Goal: Task Accomplishment & Management: Manage account settings

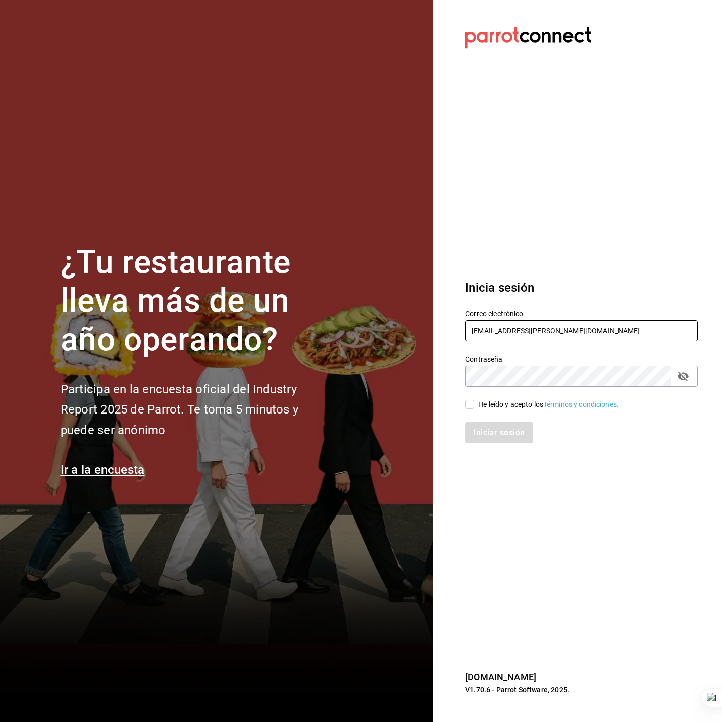
click at [555, 331] on input "[EMAIL_ADDRESS][PERSON_NAME][DOMAIN_NAME]" at bounding box center [581, 330] width 233 height 21
click at [554, 331] on input "[EMAIL_ADDRESS][DOMAIN_NAME]" at bounding box center [581, 330] width 233 height 21
click at [554, 331] on input "los3chiflados@guadalupe.com" at bounding box center [581, 330] width 233 height 21
type input "los3chiflados@guadalupe.com"
click at [513, 405] on div "He leído y acepto los Términos y condiciones." at bounding box center [548, 405] width 141 height 11
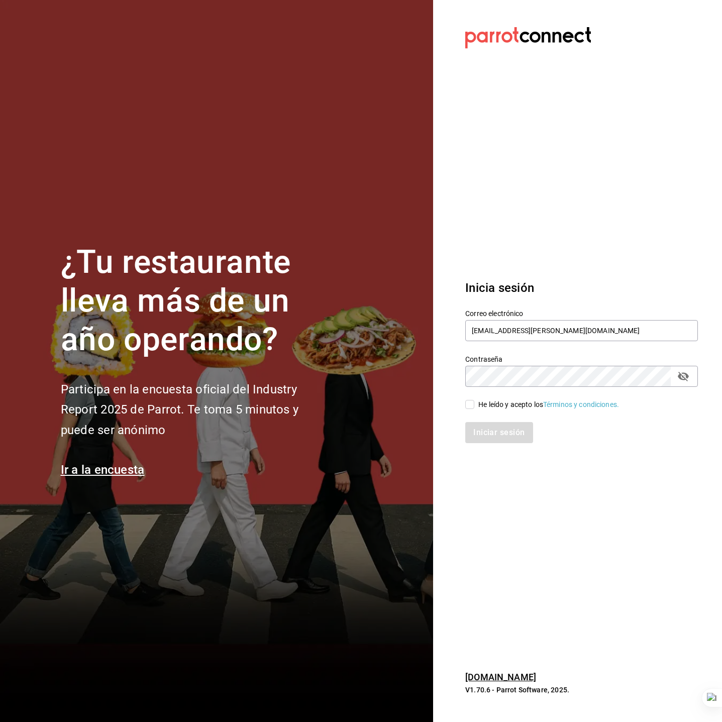
click at [474, 405] on input "He leído y acepto los Términos y condiciones." at bounding box center [469, 404] width 9 height 9
checkbox input "true"
click at [510, 430] on button "Iniciar sesión" at bounding box center [499, 432] width 68 height 21
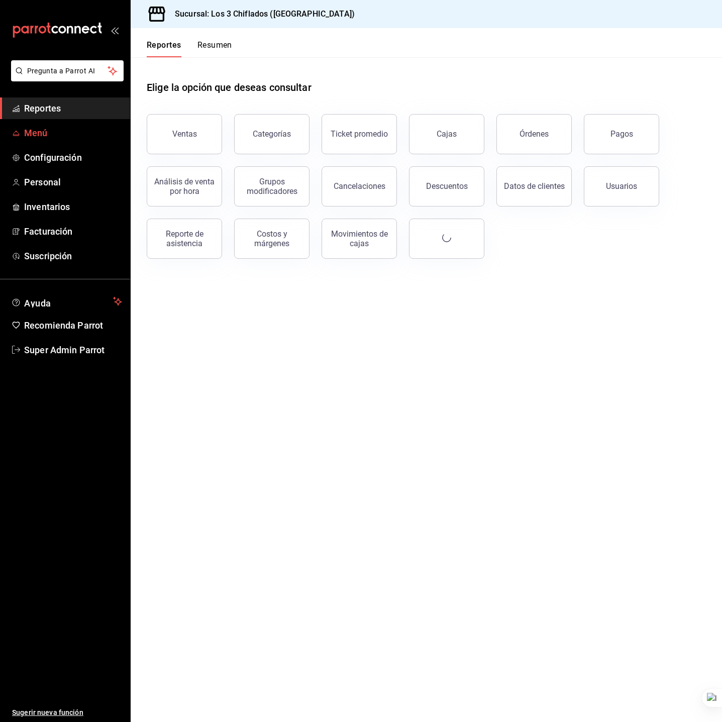
click at [78, 126] on span "Menú" at bounding box center [73, 133] width 98 height 14
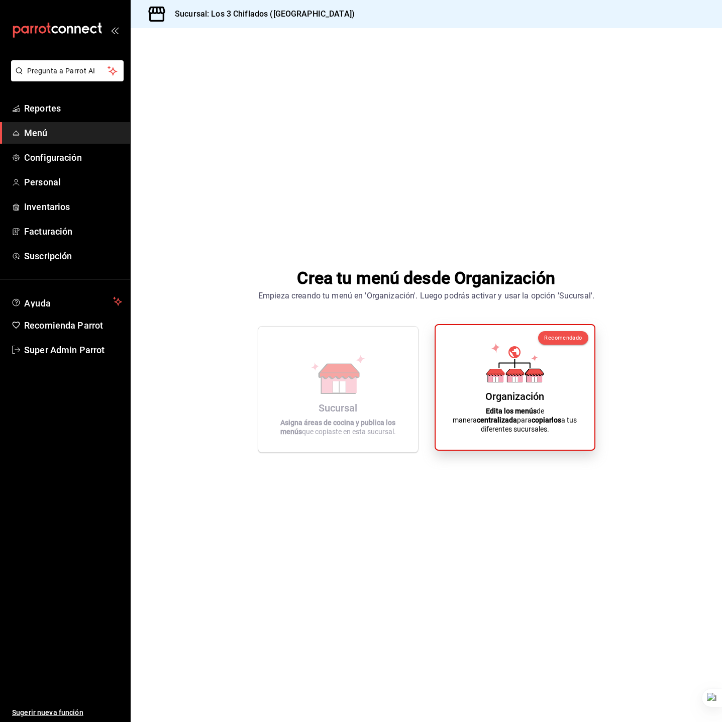
click at [513, 382] on icon at bounding box center [514, 362] width 57 height 39
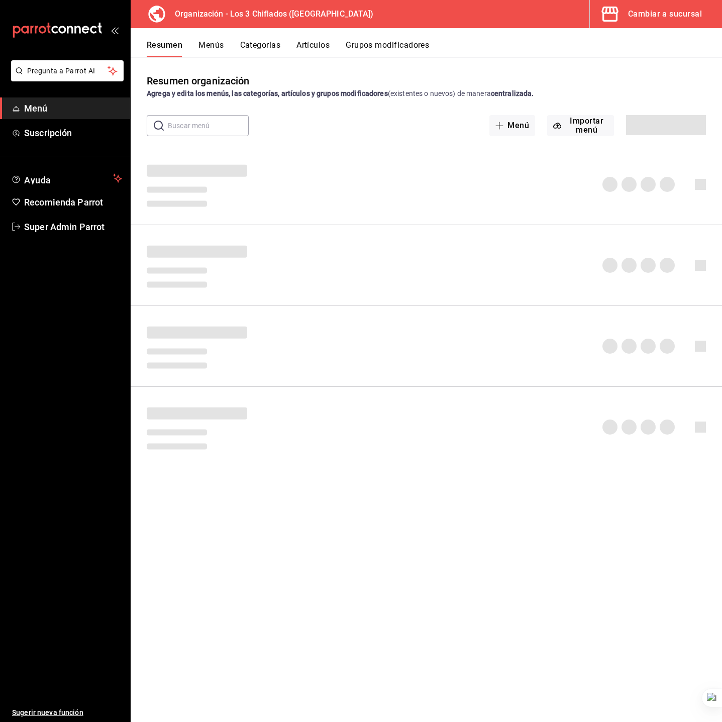
click at [320, 80] on div "Resumen organización Agrega y edita los menús, las categorías, artículos y grup…" at bounding box center [427, 86] width 592 height 26
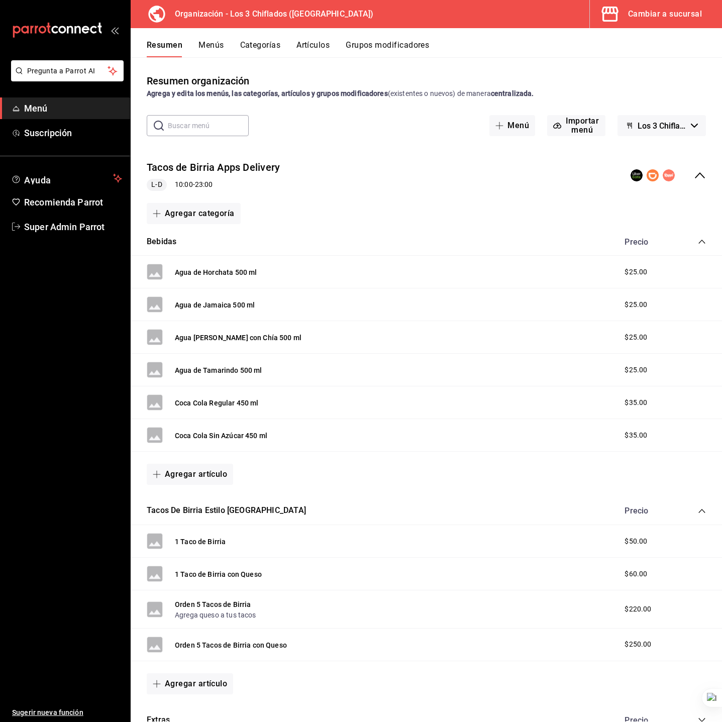
click at [201, 53] on button "Menús" at bounding box center [211, 48] width 25 height 17
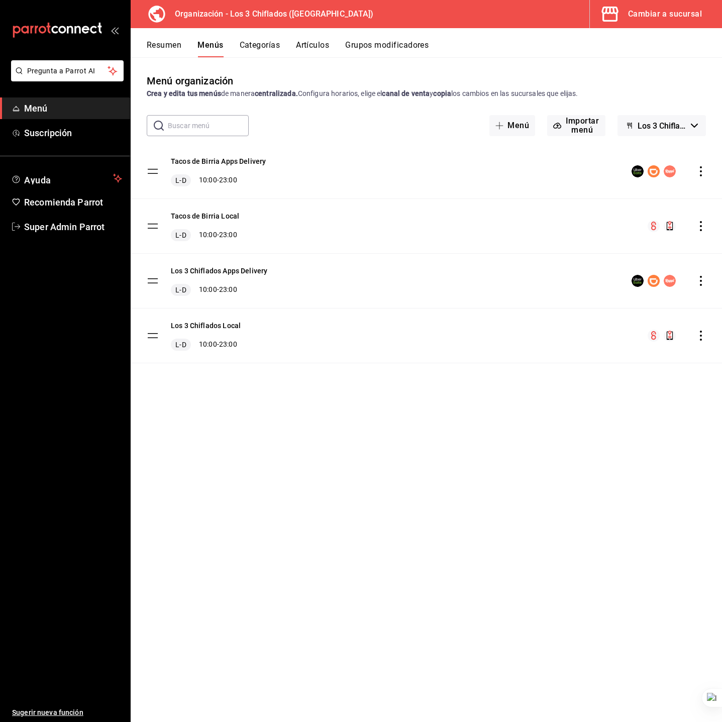
click at [666, 129] on span "Los 3 Chiflados - Borrador" at bounding box center [662, 126] width 49 height 10
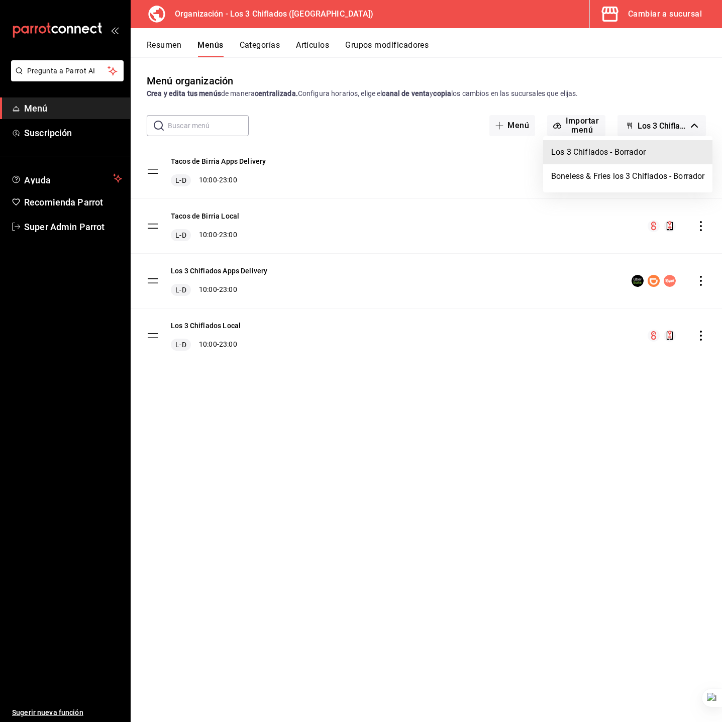
click at [370, 294] on div at bounding box center [361, 361] width 722 height 722
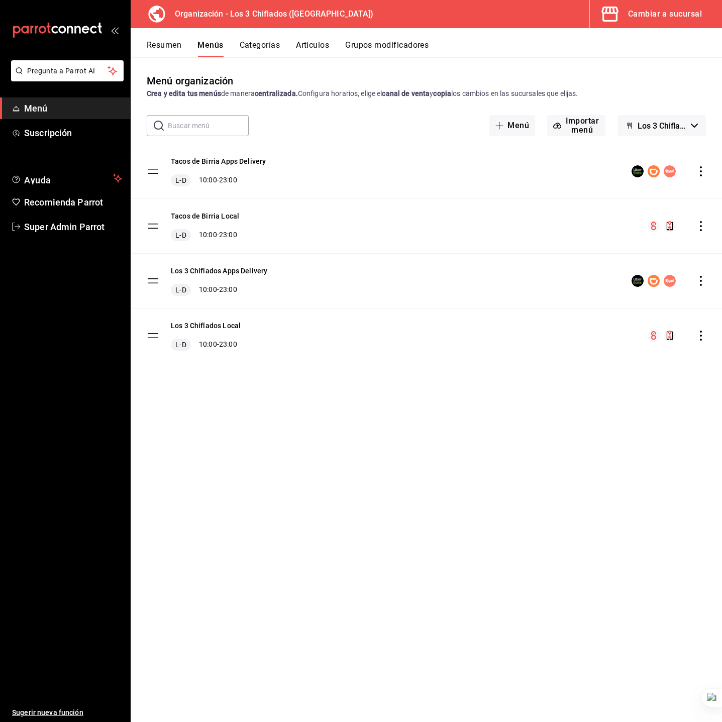
click at [315, 180] on div "Tacos de Birria Apps Delivery L-D 10:00 - 23:00" at bounding box center [427, 171] width 592 height 54
click at [374, 133] on div "​ ​ Menú Importar menú Los 3 Chiflados - Borrador" at bounding box center [427, 125] width 592 height 21
click at [82, 227] on span "Super Admin Parrot" at bounding box center [73, 227] width 98 height 14
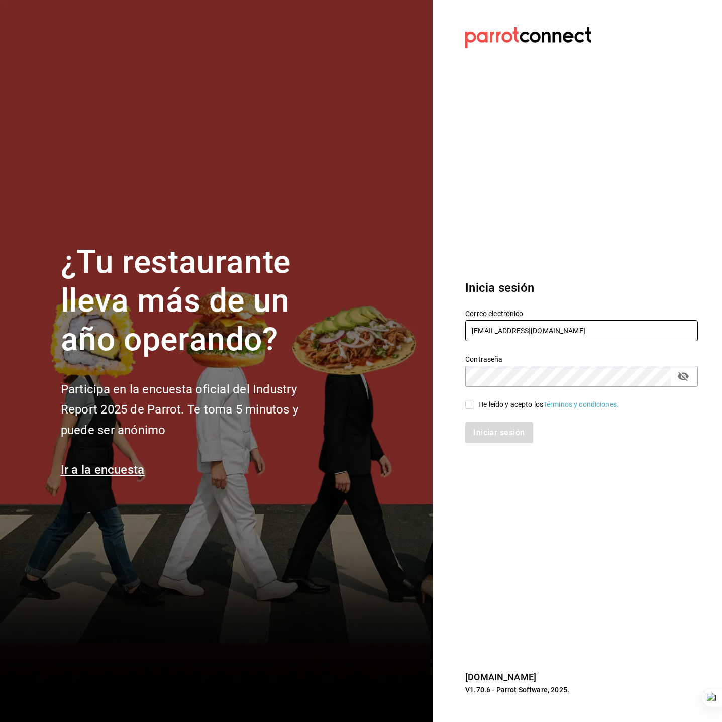
click at [497, 338] on input "los3chiflados@guadalupe.com" at bounding box center [581, 330] width 233 height 21
type input "dos@amici.com"
click at [477, 403] on span "He leído y acepto los Términos y condiciones." at bounding box center [546, 405] width 145 height 11
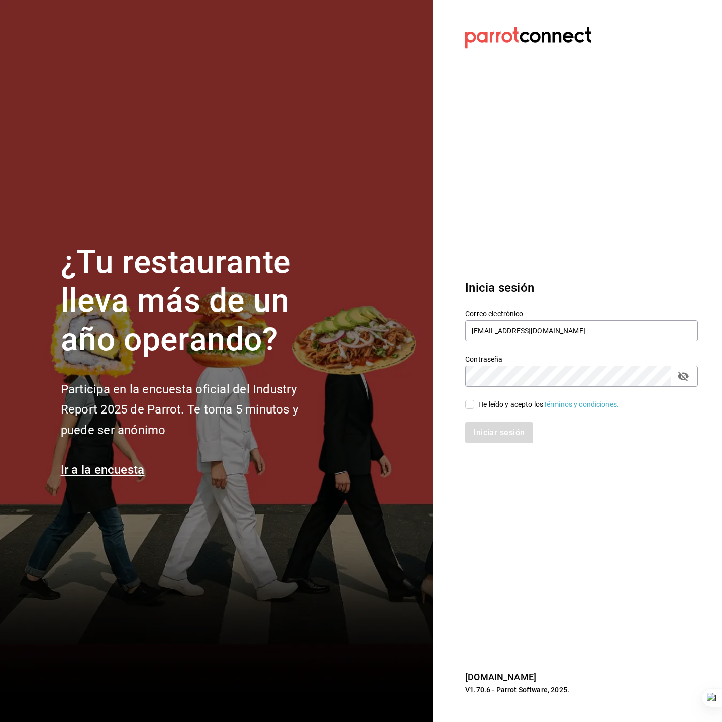
click at [474, 403] on input "He leído y acepto los Términos y condiciones." at bounding box center [469, 404] width 9 height 9
checkbox input "true"
click at [516, 430] on button "Iniciar sesión" at bounding box center [499, 432] width 68 height 21
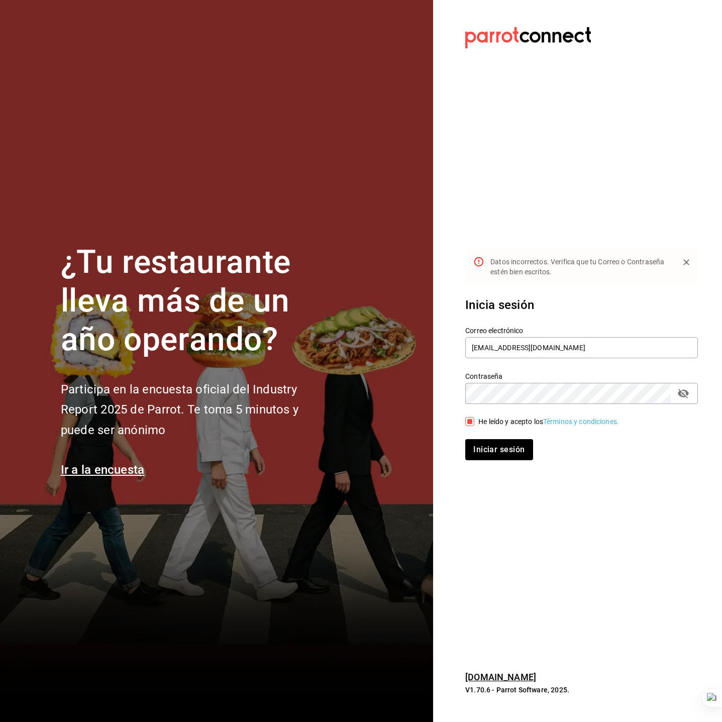
click at [683, 395] on icon "passwordField" at bounding box center [683, 394] width 11 height 10
click at [515, 446] on button "Iniciar sesión" at bounding box center [499, 449] width 68 height 21
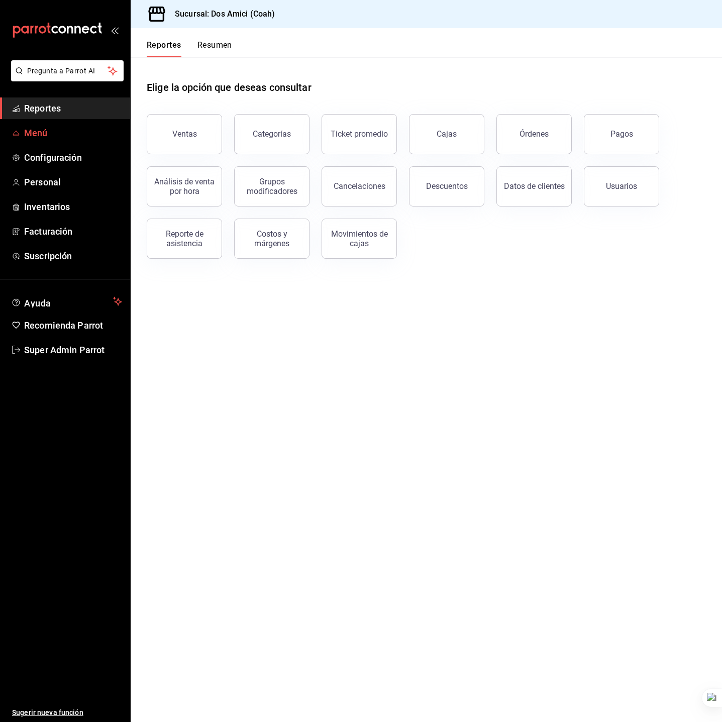
click at [61, 133] on span "Menú" at bounding box center [73, 133] width 98 height 14
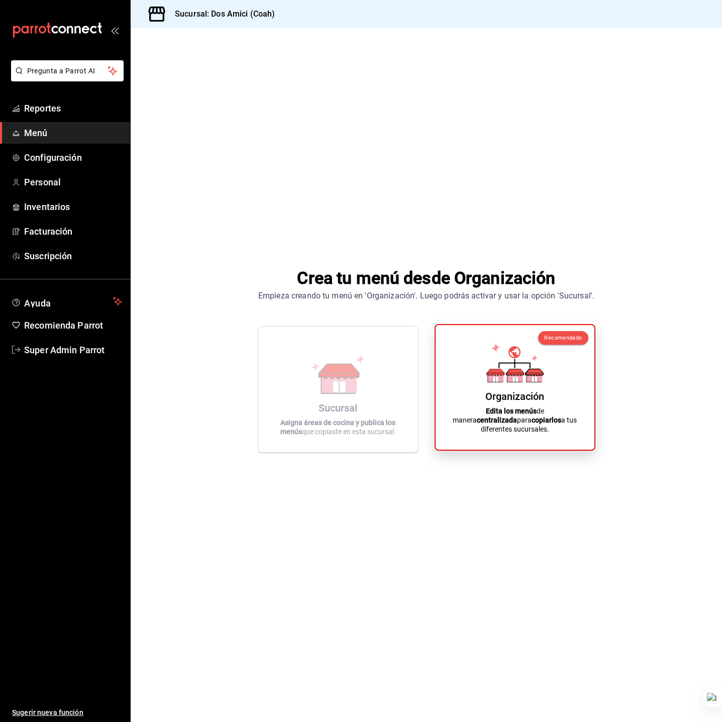
click at [480, 404] on div "Organización Edita los menús de manera centralizada para copiarlos a tus difere…" at bounding box center [515, 387] width 135 height 109
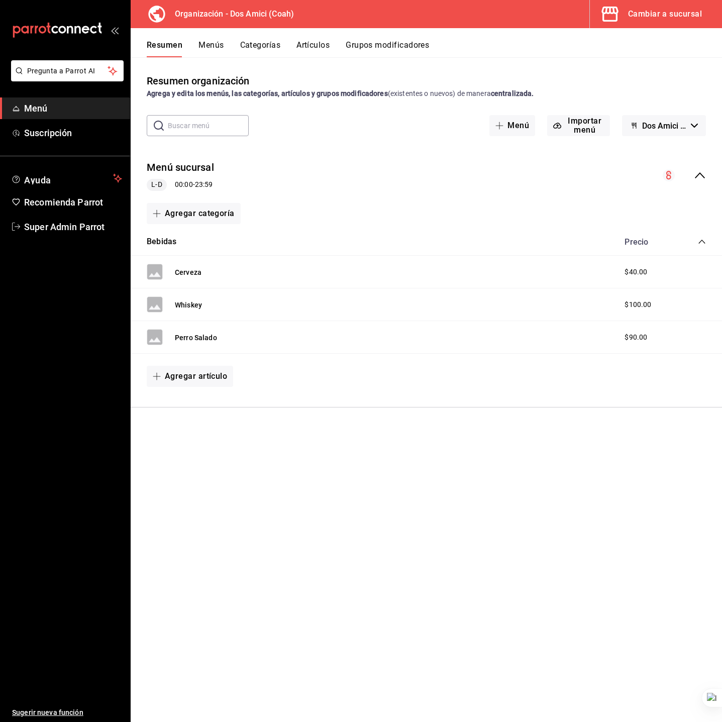
click at [209, 47] on button "Menús" at bounding box center [211, 48] width 25 height 17
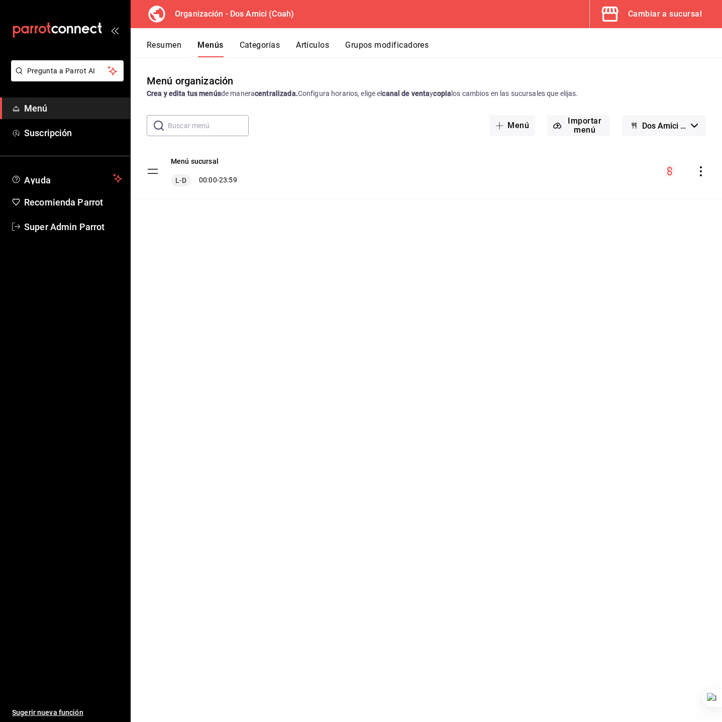
click at [261, 54] on button "Categorías" at bounding box center [260, 48] width 41 height 17
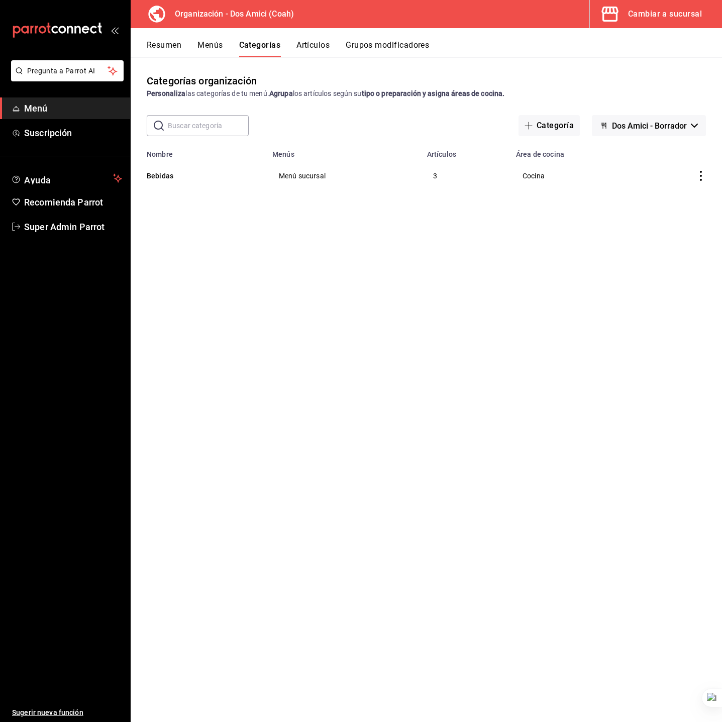
click at [310, 47] on button "Artículos" at bounding box center [313, 48] width 33 height 17
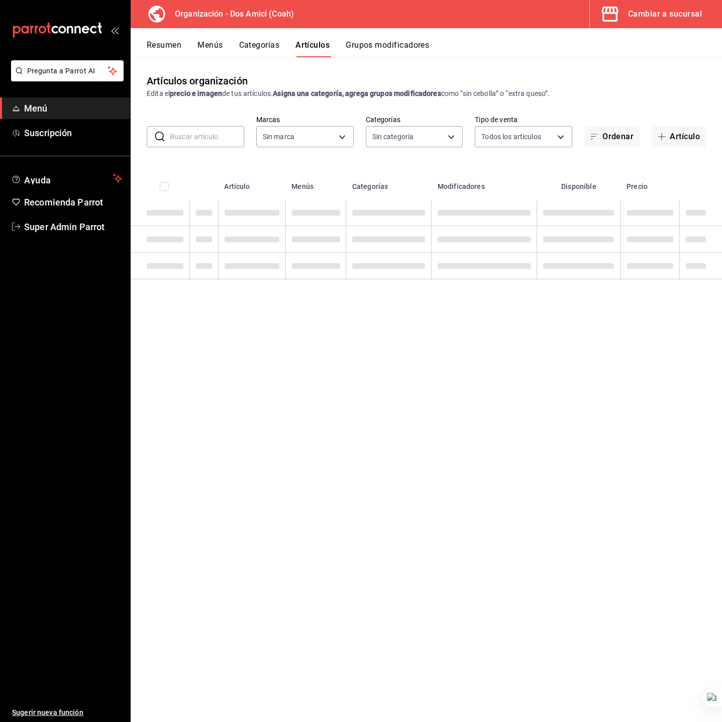
type input "248aea84-9689-42f3-9e73-f47c217ac0d0"
type input "edca4ed2-af6a-49e8-a023-9586d00b1916"
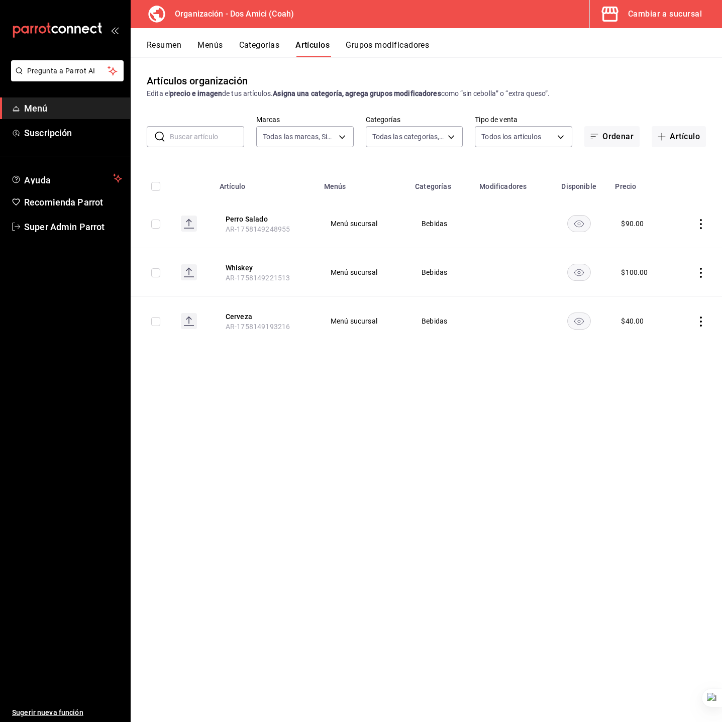
click at [258, 48] on button "Categorías" at bounding box center [259, 48] width 41 height 17
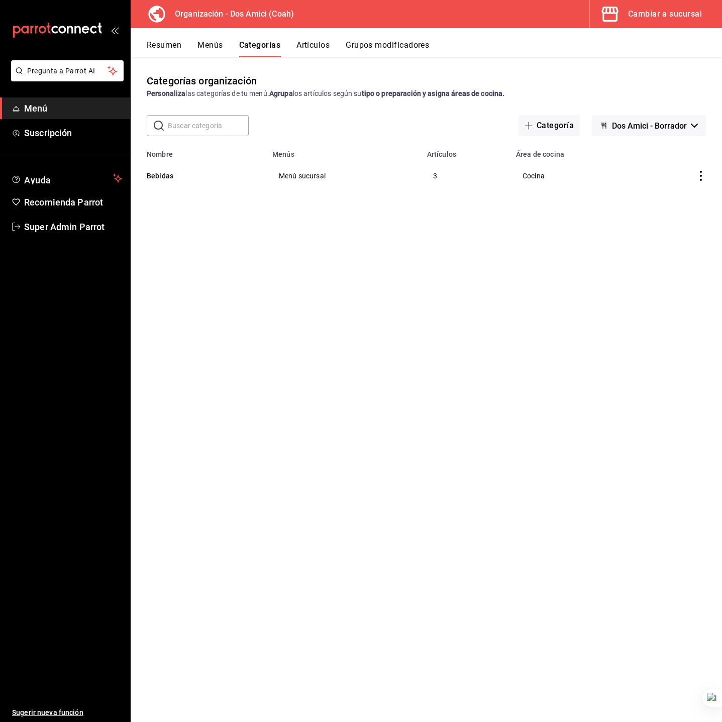
click at [204, 41] on button "Menús" at bounding box center [210, 48] width 25 height 17
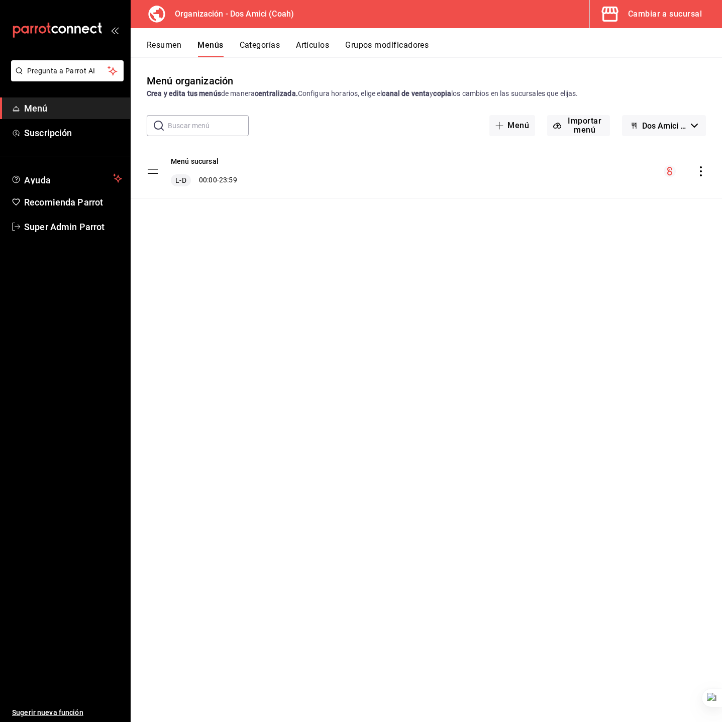
click at [696, 171] on icon "actions" at bounding box center [701, 171] width 10 height 10
click at [647, 231] on span "Copiar en otra sucursal" at bounding box center [621, 236] width 123 height 11
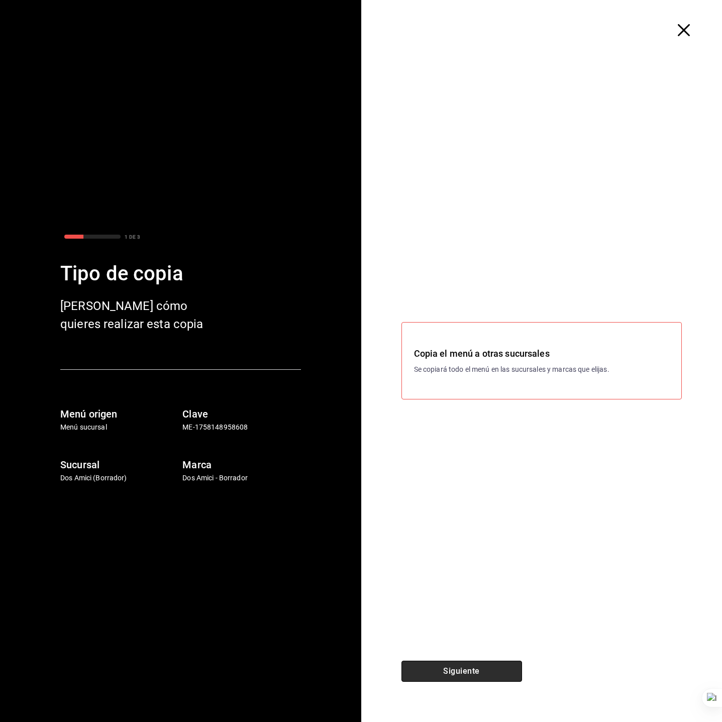
click at [481, 676] on button "Siguiente" at bounding box center [462, 671] width 121 height 21
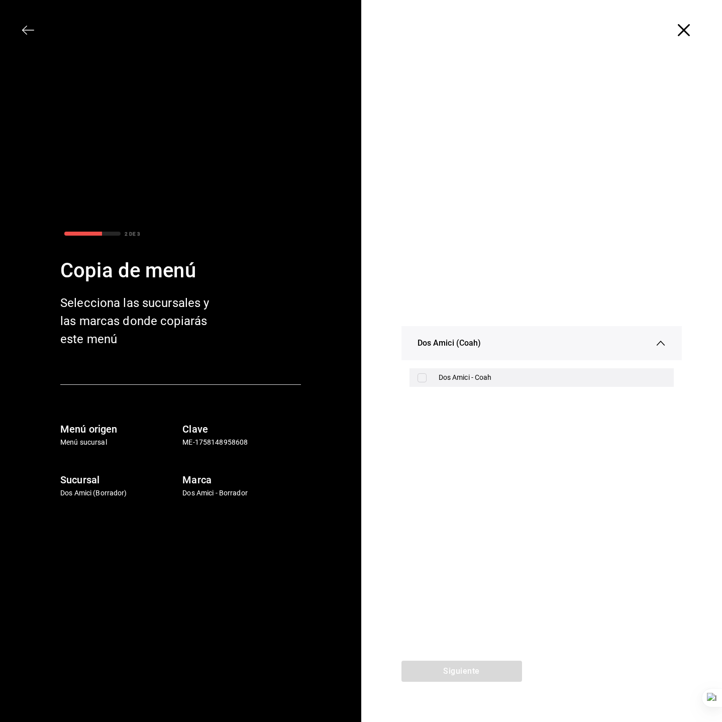
click at [493, 374] on div "Dos Amici - Coah" at bounding box center [553, 377] width 228 height 11
checkbox input "true"
click at [478, 685] on div "Siguiente" at bounding box center [461, 691] width 201 height 61
click at [478, 677] on button "Siguiente" at bounding box center [462, 671] width 121 height 21
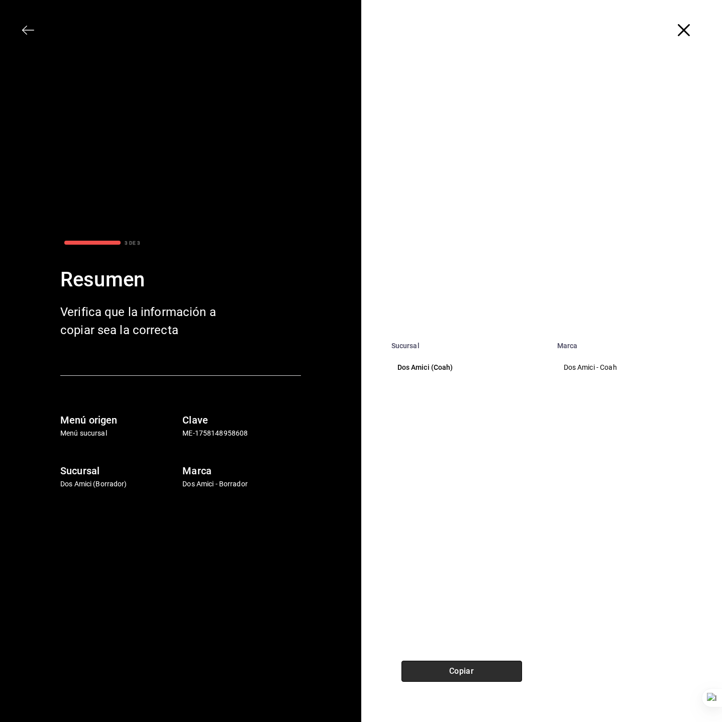
click at [434, 668] on button "Copiar" at bounding box center [462, 671] width 121 height 21
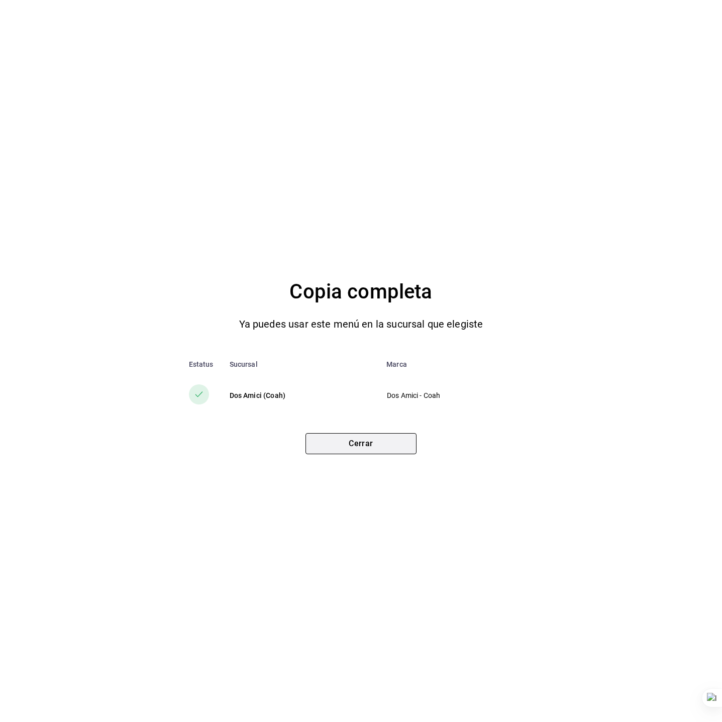
click at [362, 445] on button "Cerrar" at bounding box center [361, 443] width 111 height 21
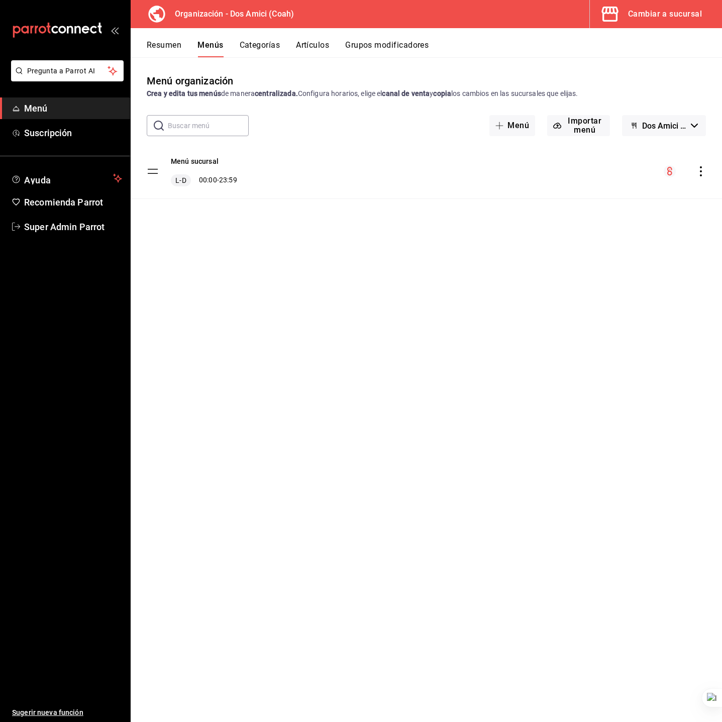
click at [653, 21] on button "Cambiar a sucursal" at bounding box center [652, 14] width 124 height 28
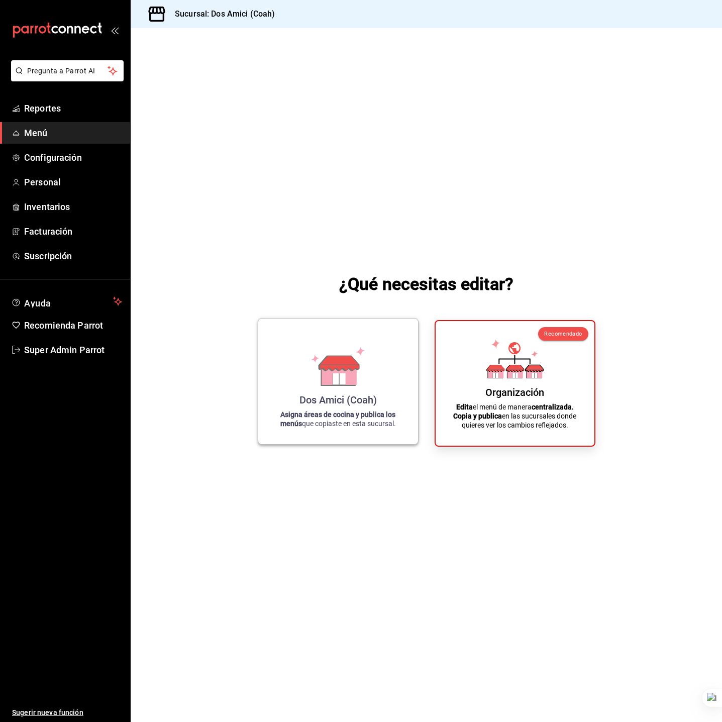
click at [309, 389] on div "Dos Amici (Coah) Asigna áreas de cocina y publica los menús que copiaste en est…" at bounding box center [338, 382] width 136 height 110
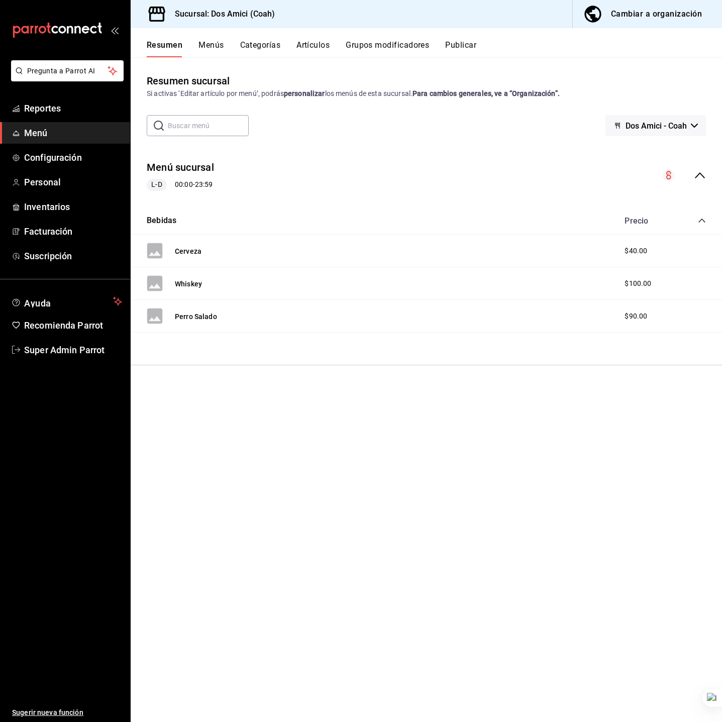
click at [269, 50] on button "Categorías" at bounding box center [260, 48] width 41 height 17
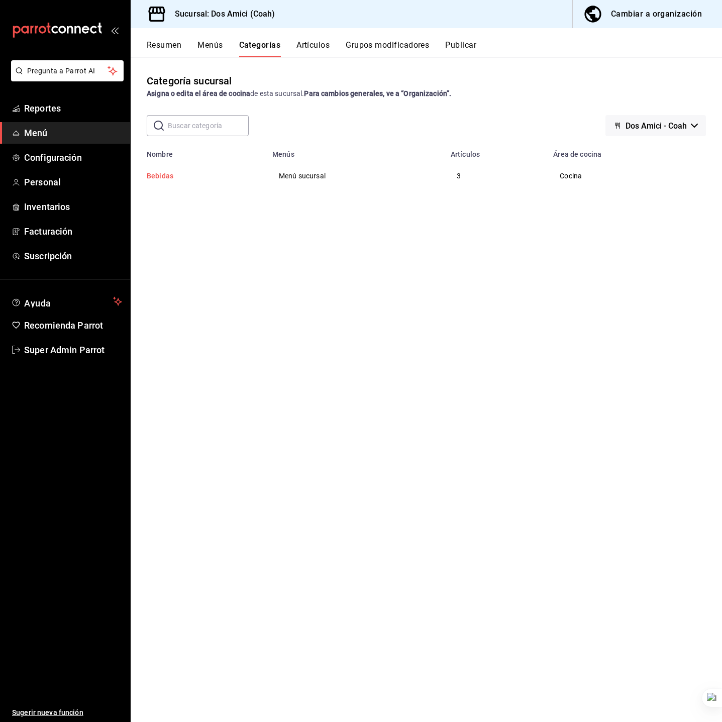
click at [192, 178] on button "Bebidas" at bounding box center [197, 176] width 101 height 10
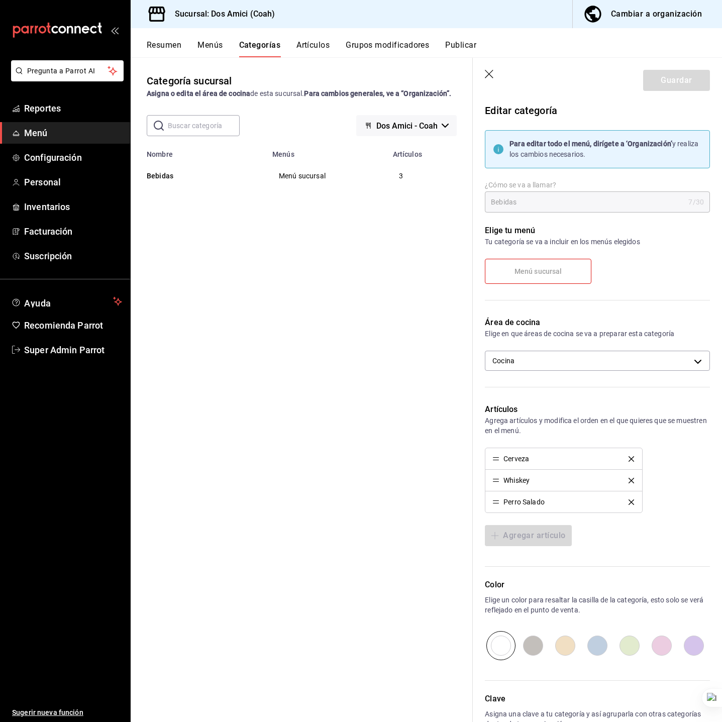
click at [495, 73] on icon "button" at bounding box center [490, 75] width 10 height 10
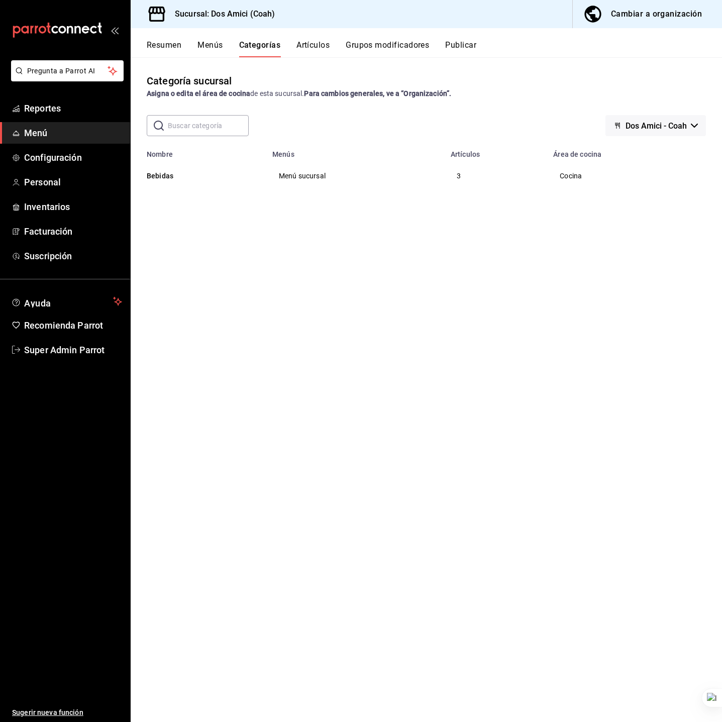
click at [353, 318] on div "Categoría sucursal Asigna o edita el área de cocina de esta sucursal. Para camb…" at bounding box center [427, 389] width 592 height 664
click at [303, 44] on button "Artículos" at bounding box center [313, 48] width 33 height 17
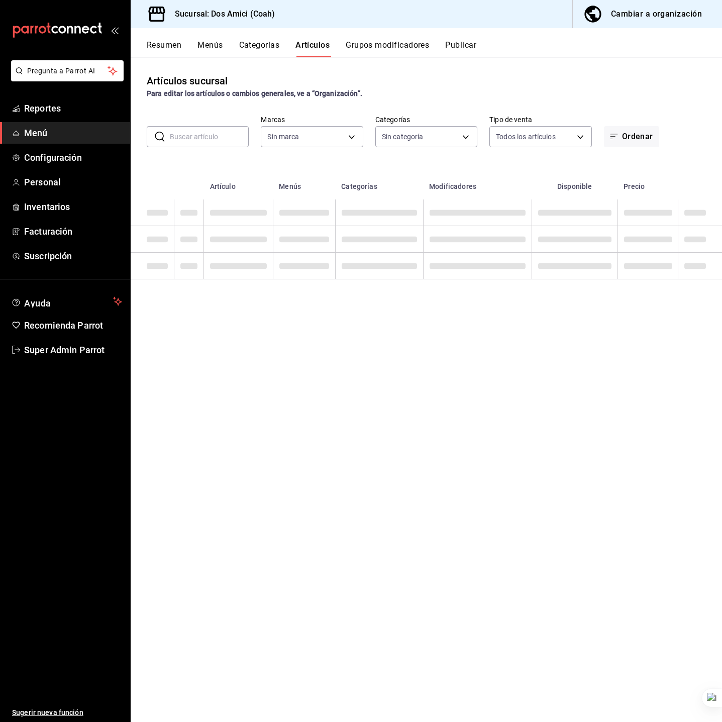
type input "accb72dc-911e-43c9-b24e-21d71dd32f42"
type input "492d1389-dd34-4ae3-b574-10869af1bbcb"
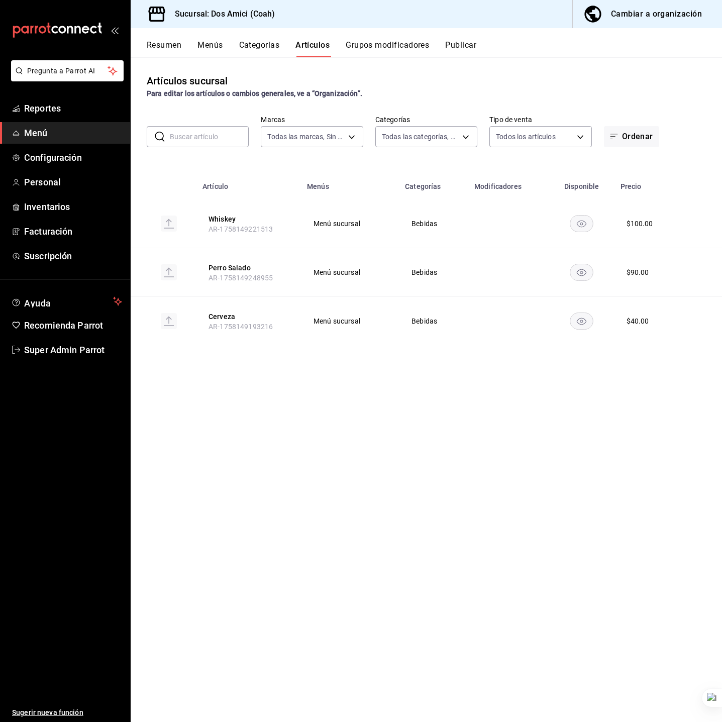
click at [193, 44] on div "Resumen Menús Categorías Artículos Grupos modificadores Publicar" at bounding box center [434, 48] width 575 height 17
click at [211, 41] on button "Menús" at bounding box center [210, 48] width 25 height 17
